Goal: Information Seeking & Learning: Learn about a topic

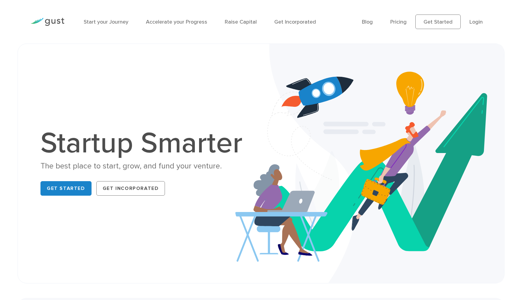
click at [244, 17] on div "Start your Journey Accelerate your Progress Raise Capital Get Incorporated" at bounding box center [218, 22] width 278 height 26
click at [244, 20] on link "Raise Capital" at bounding box center [241, 22] width 32 height 6
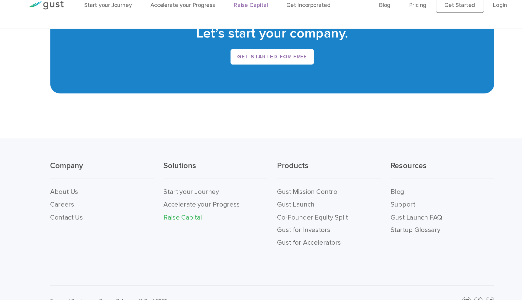
scroll to position [1204, 0]
